Goal: Check status: Check status

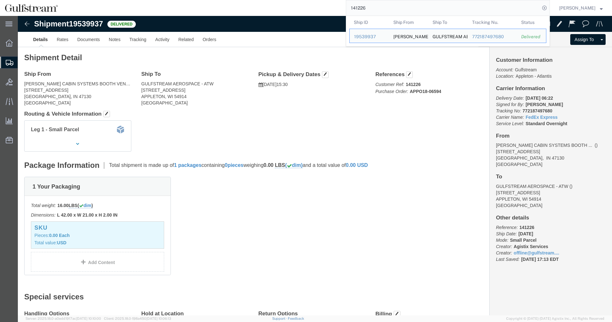
drag, startPoint x: 399, startPoint y: 7, endPoint x: 232, endPoint y: 9, distance: 167.4
click at [346, 9] on input "141226" at bounding box center [443, 7] width 194 height 15
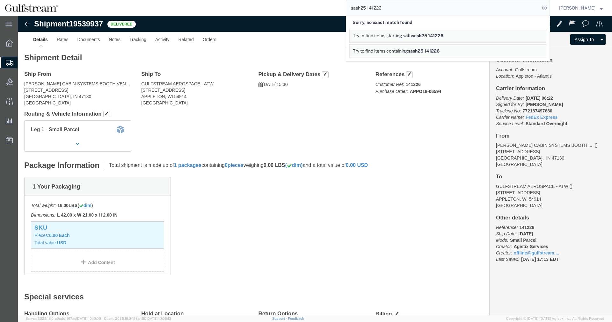
click at [429, 50] on span "sash25 141226" at bounding box center [424, 50] width 32 height 5
click at [375, 7] on input "sash25 141226" at bounding box center [443, 7] width 194 height 15
click at [385, 7] on input "sash25 141226" at bounding box center [443, 7] width 194 height 15
drag, startPoint x: 392, startPoint y: 8, endPoint x: 271, endPoint y: 1, distance: 121.3
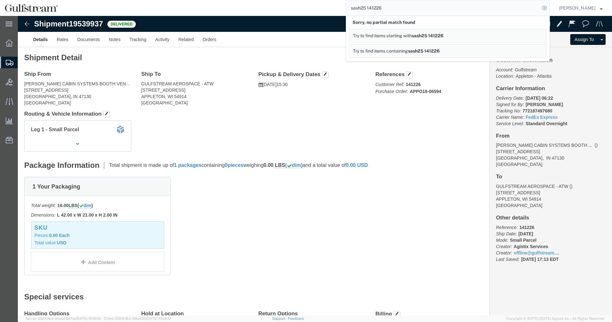
click at [346, 1] on input "sash25 141226" at bounding box center [443, 7] width 194 height 15
paste input "448622957033"
click at [546, 8] on icon at bounding box center [544, 8] width 9 height 9
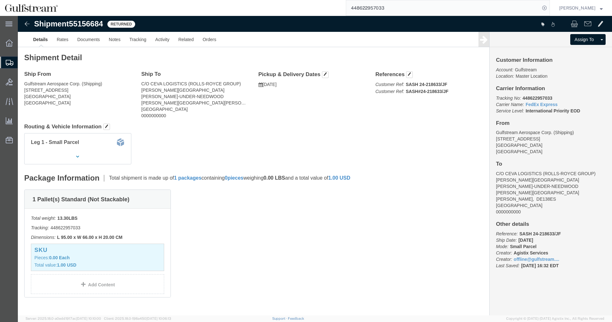
click at [375, 9] on input "448622957033" at bounding box center [443, 7] width 194 height 15
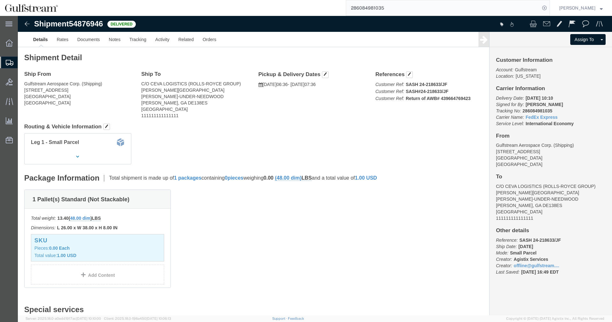
click at [380, 7] on input "286084981035" at bounding box center [443, 7] width 194 height 15
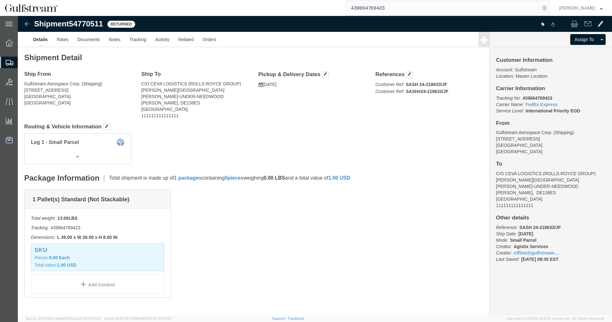
click at [374, 5] on input "439664769423" at bounding box center [443, 7] width 194 height 15
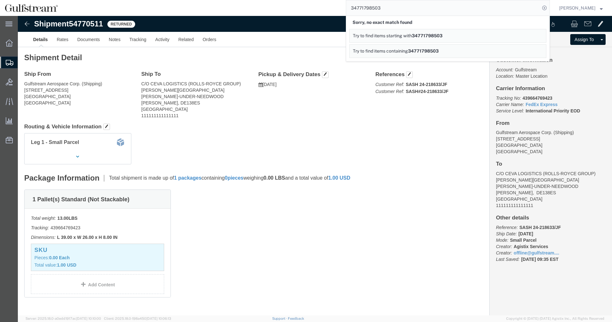
drag, startPoint x: 358, startPoint y: 2, endPoint x: 260, endPoint y: 1, distance: 97.2
click at [346, 1] on input "34771798503" at bounding box center [443, 7] width 194 height 15
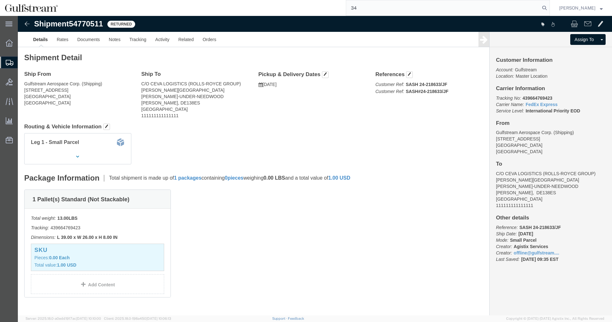
type input "3"
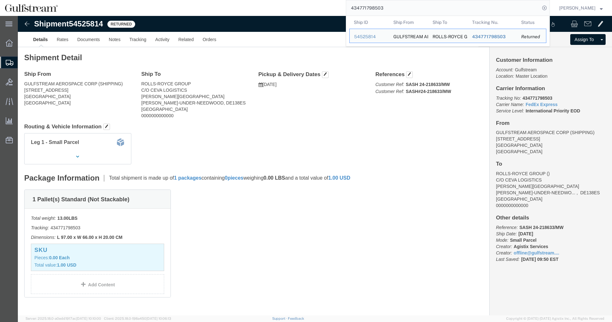
click at [368, 8] on input "434771798503" at bounding box center [443, 7] width 194 height 15
paste input "287354546630"
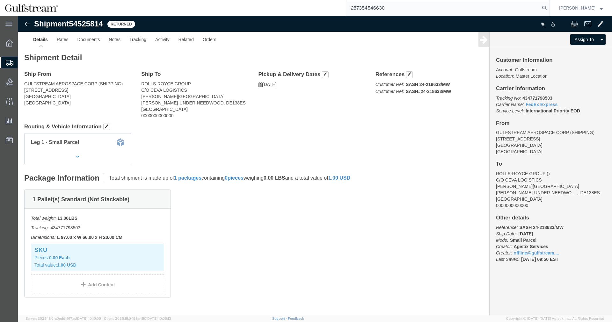
click at [534, 7] on input "287354546630" at bounding box center [443, 7] width 194 height 15
type input "287354546630"
click at [548, 4] on form "287354546630" at bounding box center [448, 8] width 204 height 16
click at [549, 6] on icon at bounding box center [544, 8] width 9 height 9
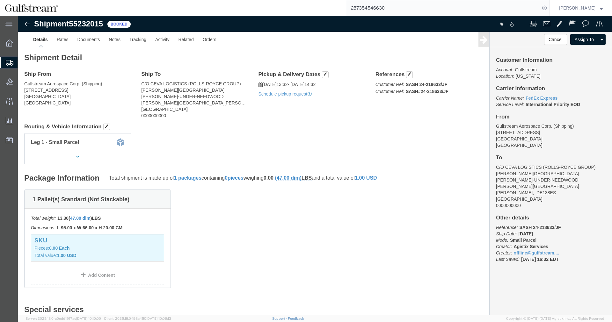
click at [376, 4] on input "287354546630" at bounding box center [443, 7] width 194 height 15
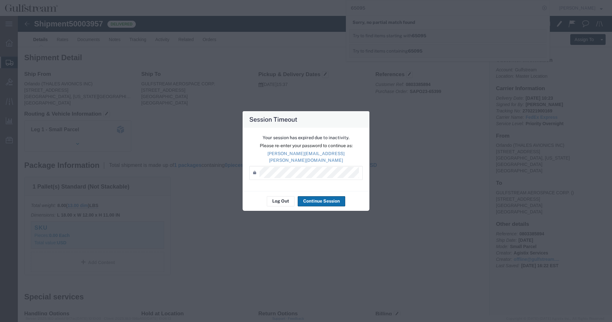
click at [307, 196] on button "Continue Session" at bounding box center [322, 201] width 48 height 10
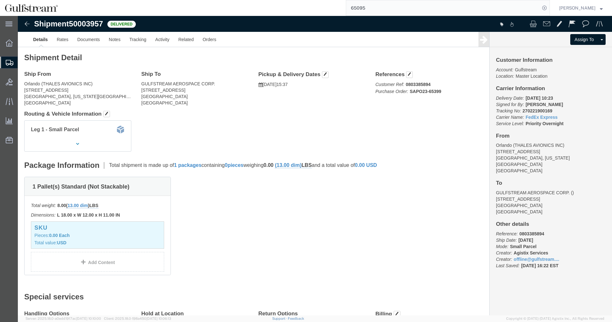
click at [0, 0] on span "Shipment Manager" at bounding box center [0, 0] width 0 height 0
click div "1 Pallet(s) Standard (Not Stackable) Total weight: 8.00 ( 13.00 dim ) LBS Dimen…"
click at [380, 5] on input "65095" at bounding box center [443, 7] width 194 height 15
drag, startPoint x: 387, startPoint y: 6, endPoint x: 231, endPoint y: 14, distance: 156.1
click at [346, 9] on input "65095" at bounding box center [443, 7] width 194 height 15
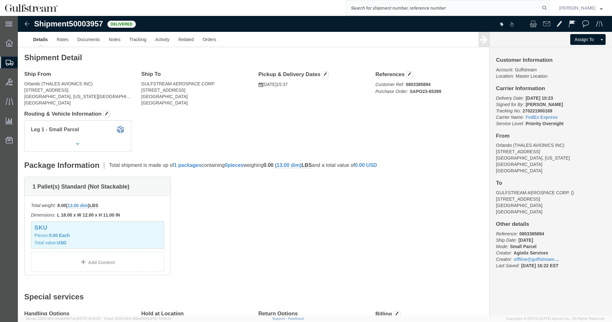
click at [411, 9] on input "search" at bounding box center [443, 7] width 194 height 15
type input "448622957033"
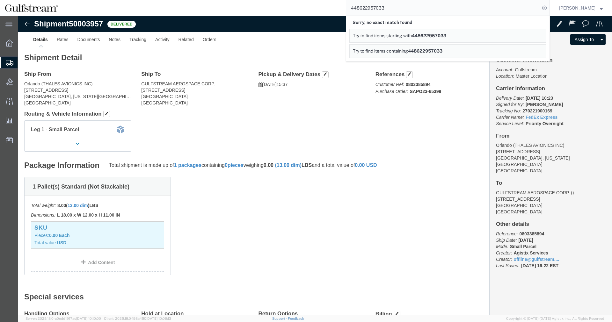
click at [383, 10] on input "448622957033" at bounding box center [443, 7] width 194 height 15
click at [373, 5] on input "448622957033" at bounding box center [443, 7] width 194 height 15
